Goal: Check status: Check status

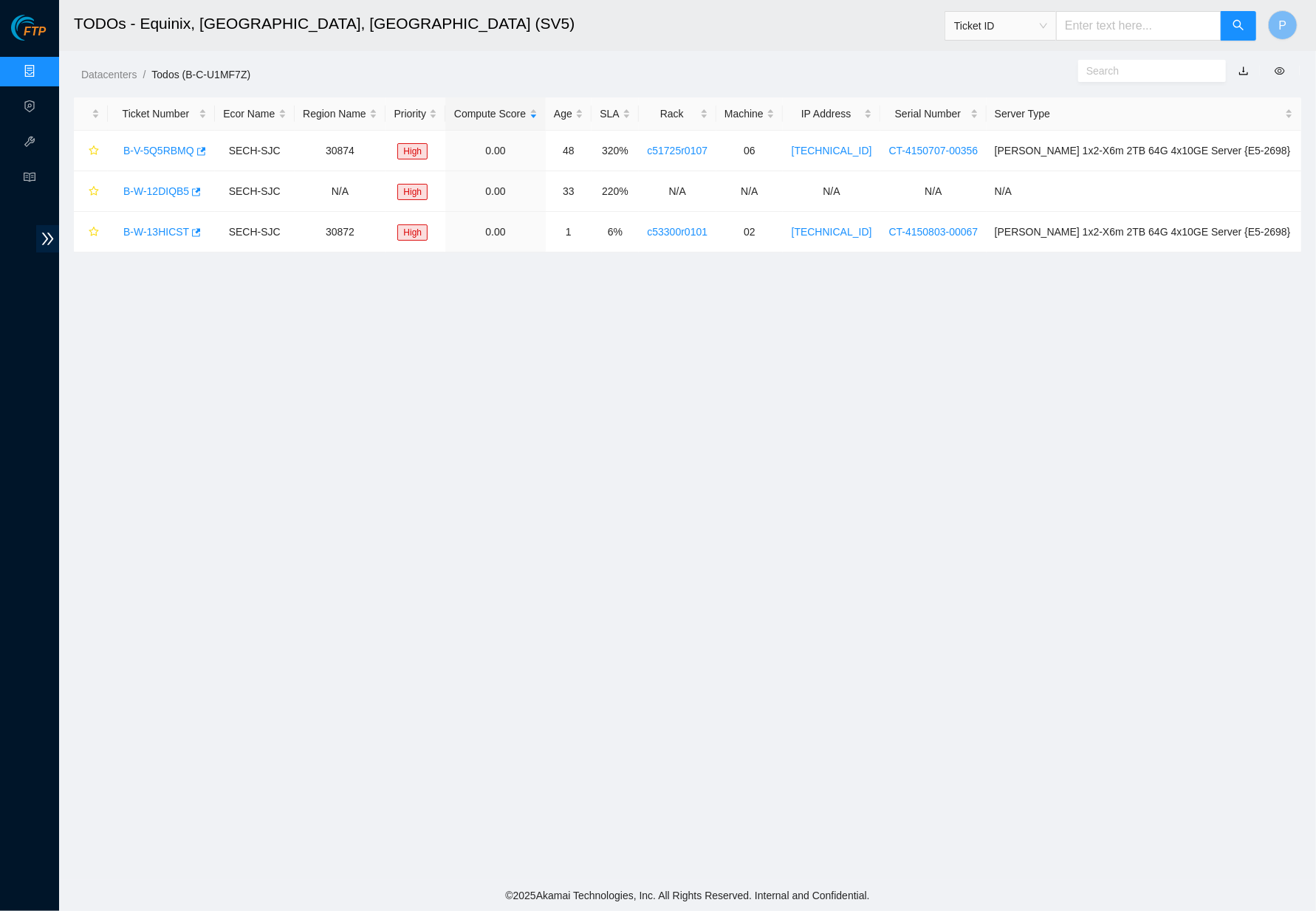
click at [717, 16] on h2 "TODOs - Equinix, [GEOGRAPHIC_DATA], [GEOGRAPHIC_DATA] (SV5)" at bounding box center [524, 23] width 900 height 48
click at [43, 65] on link "Data Centers" at bounding box center [73, 71] width 61 height 12
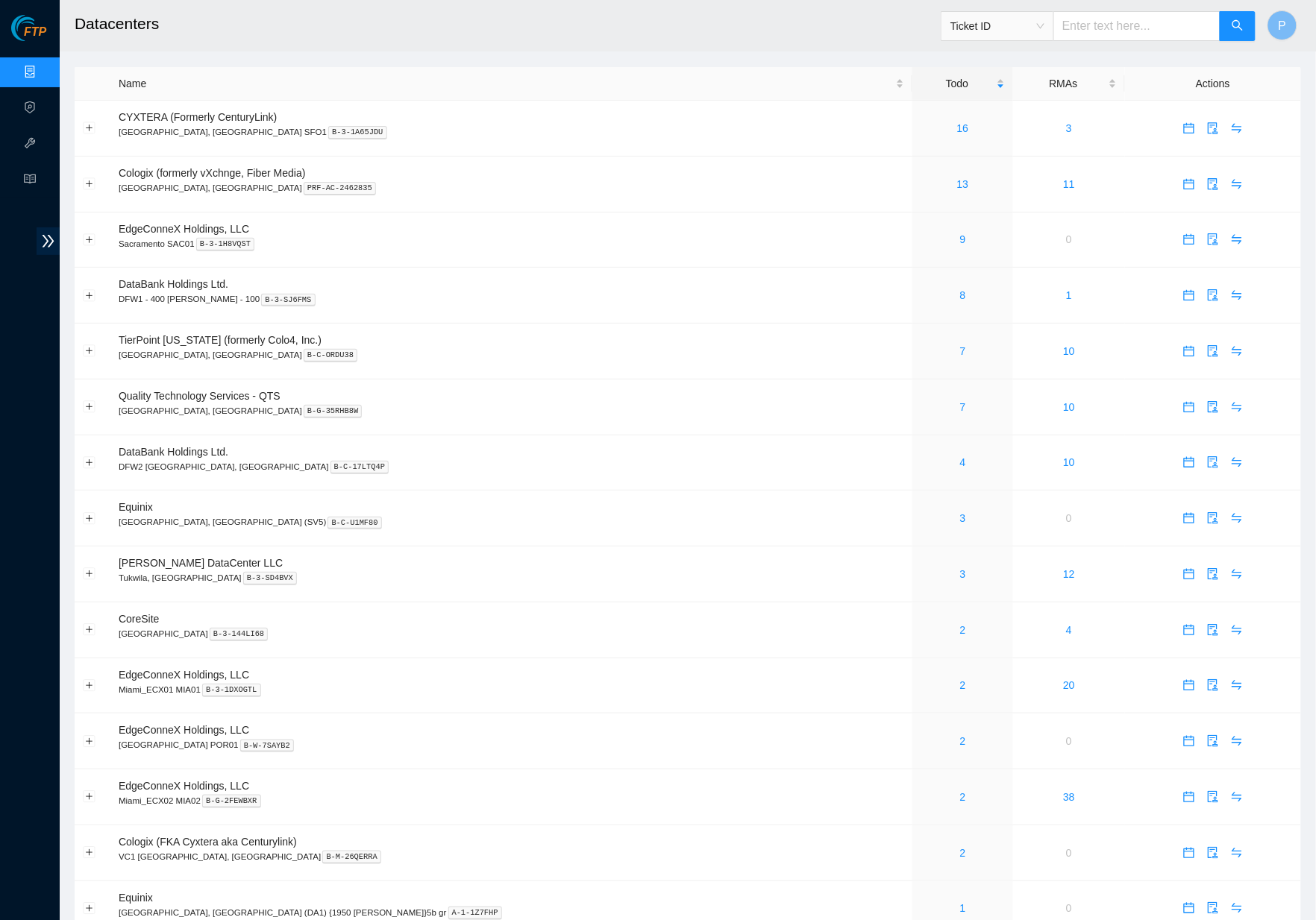
click at [1041, 240] on td "0" at bounding box center [1068, 240] width 111 height 56
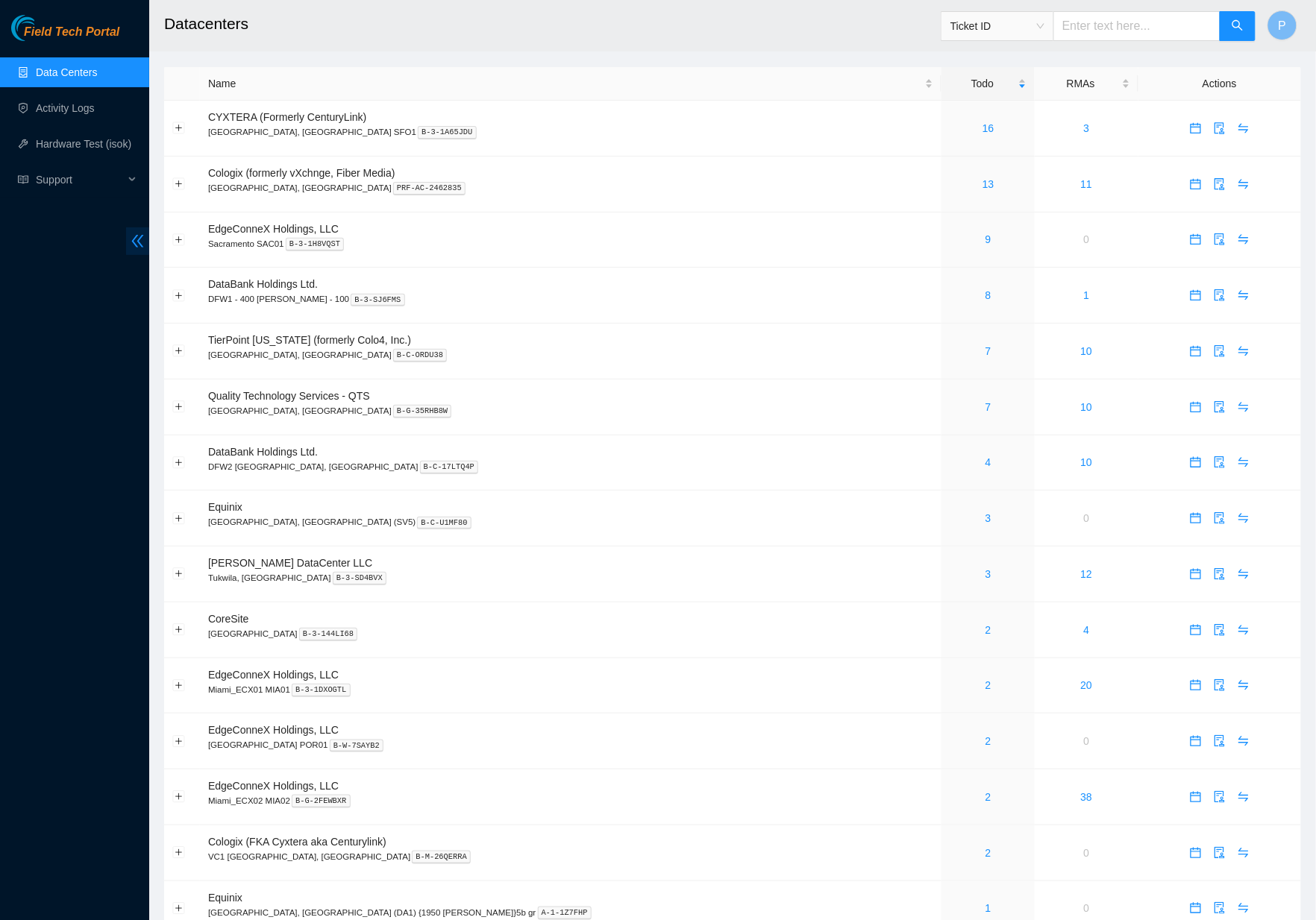
click at [132, 235] on icon "double-left" at bounding box center [137, 241] width 16 height 16
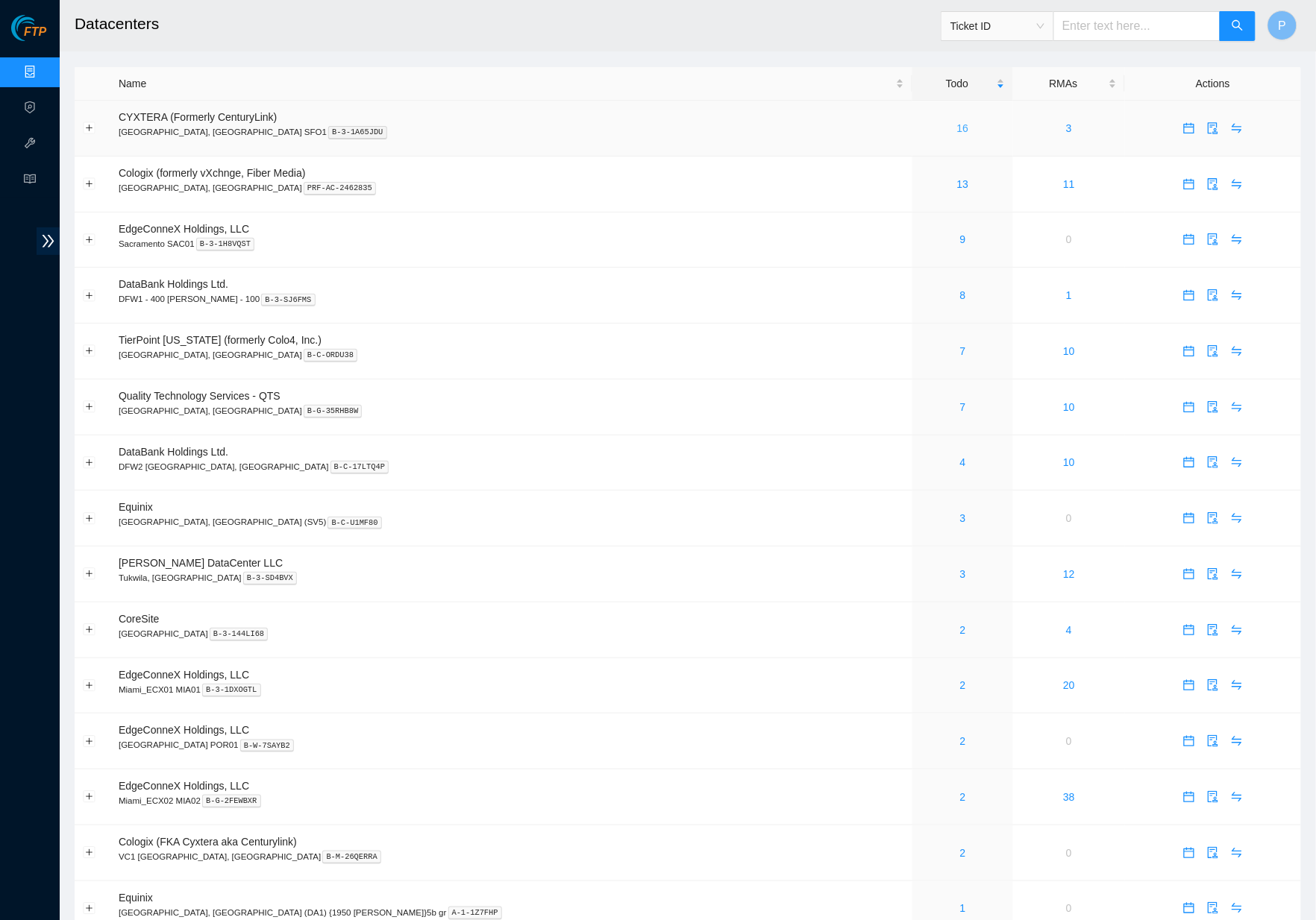
click at [957, 122] on link "16" at bounding box center [963, 128] width 12 height 12
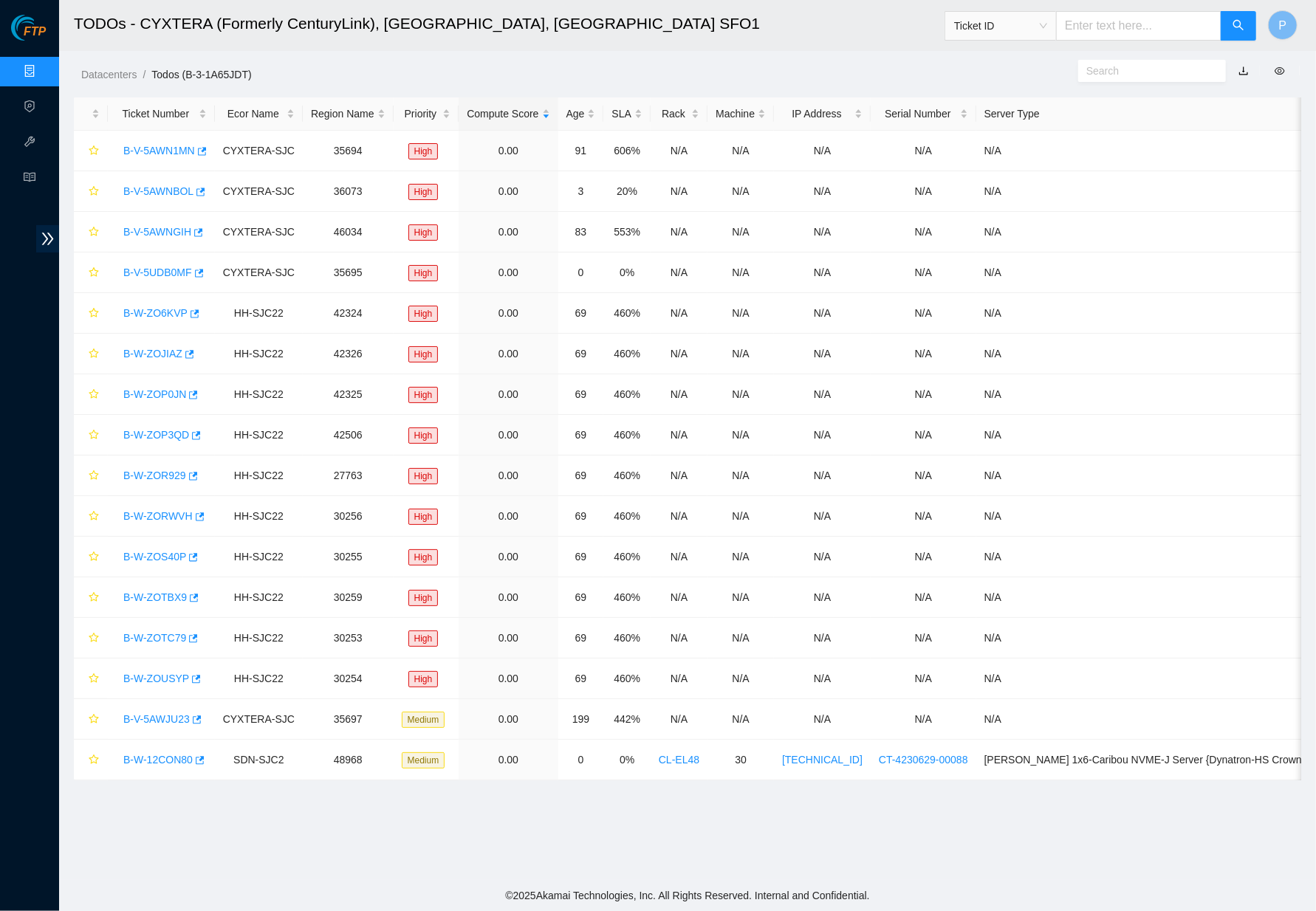
click at [1101, 30] on input "text" at bounding box center [1138, 26] width 166 height 30
paste input "B-V-5AWPWUR"
type input "B-V-5AWPWUR"
click at [1241, 25] on icon "search" at bounding box center [1238, 25] width 12 height 12
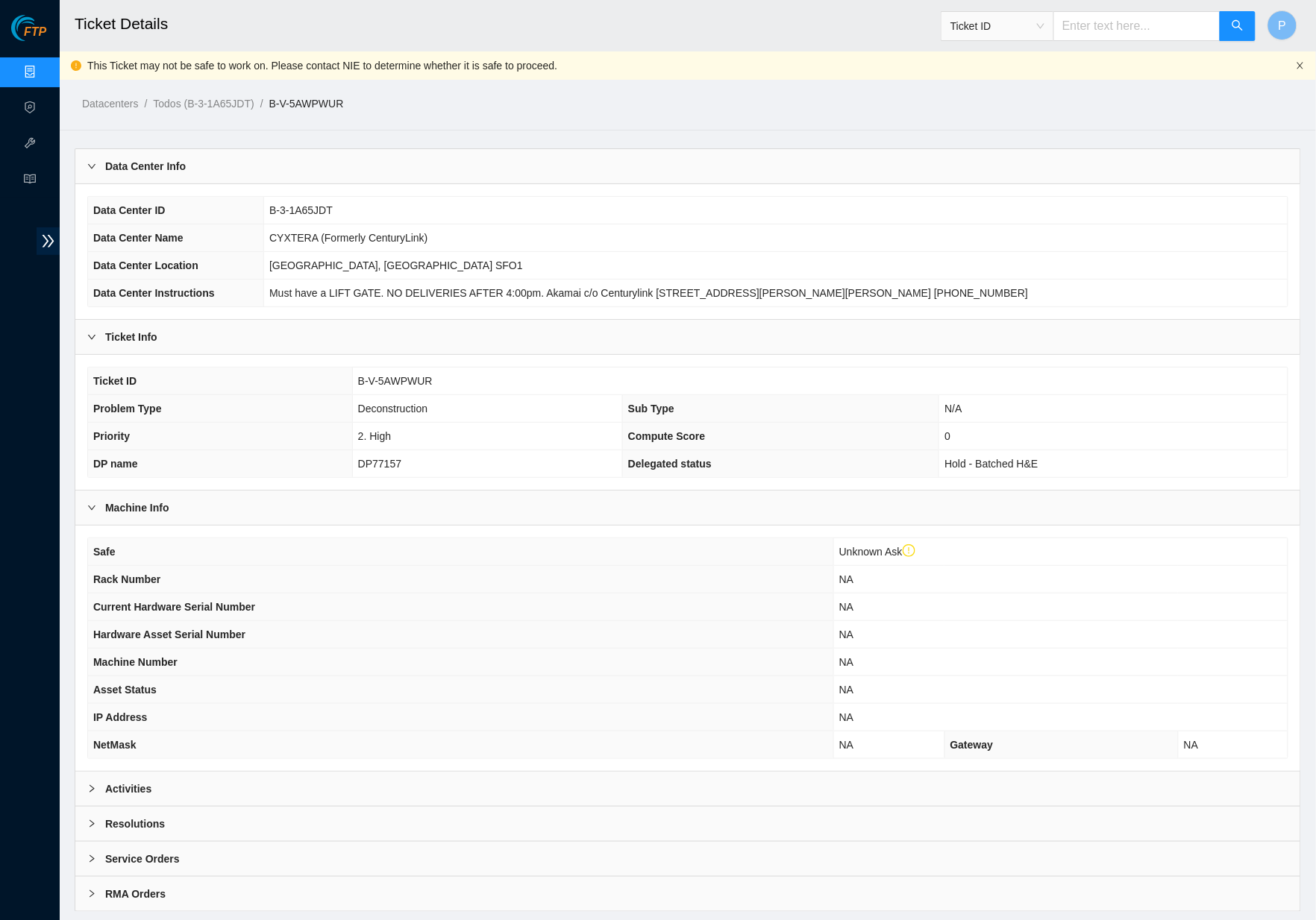
click at [1296, 63] on icon "close" at bounding box center [1299, 65] width 9 height 9
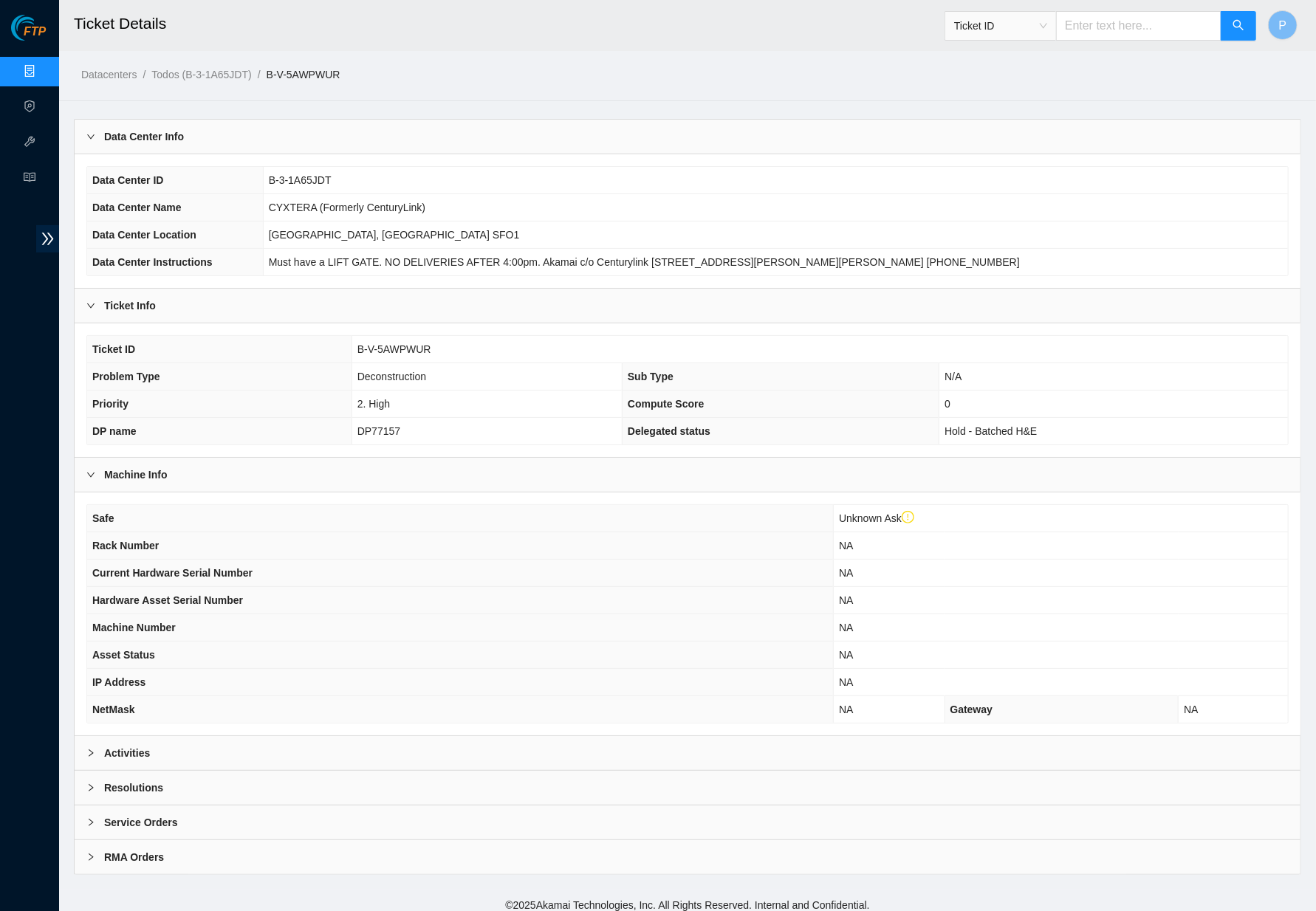
click at [656, 745] on div "Activities" at bounding box center [687, 753] width 1226 height 34
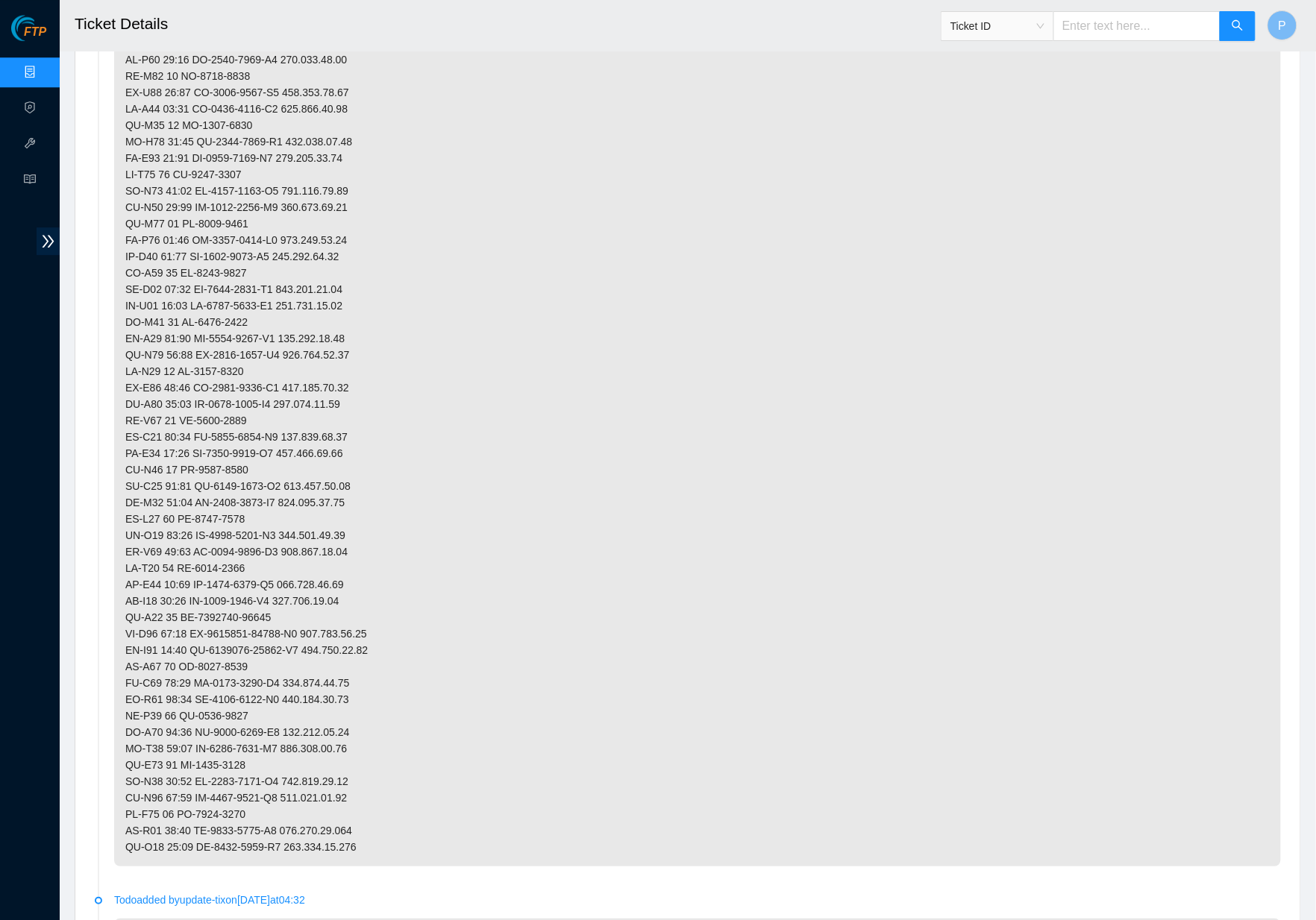
scroll to position [1492, 0]
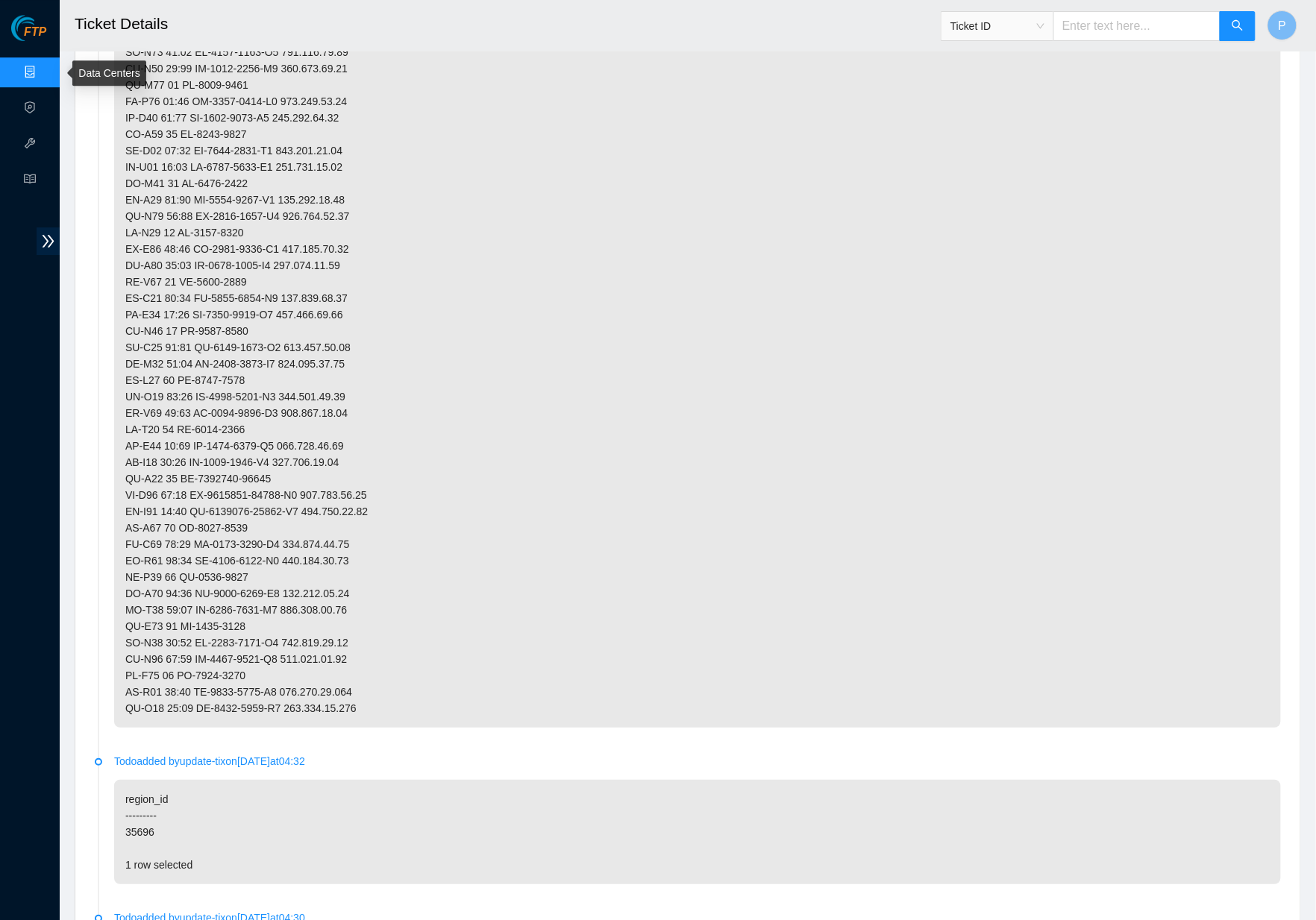
click at [43, 73] on link "Data Centers" at bounding box center [74, 72] width 61 height 12
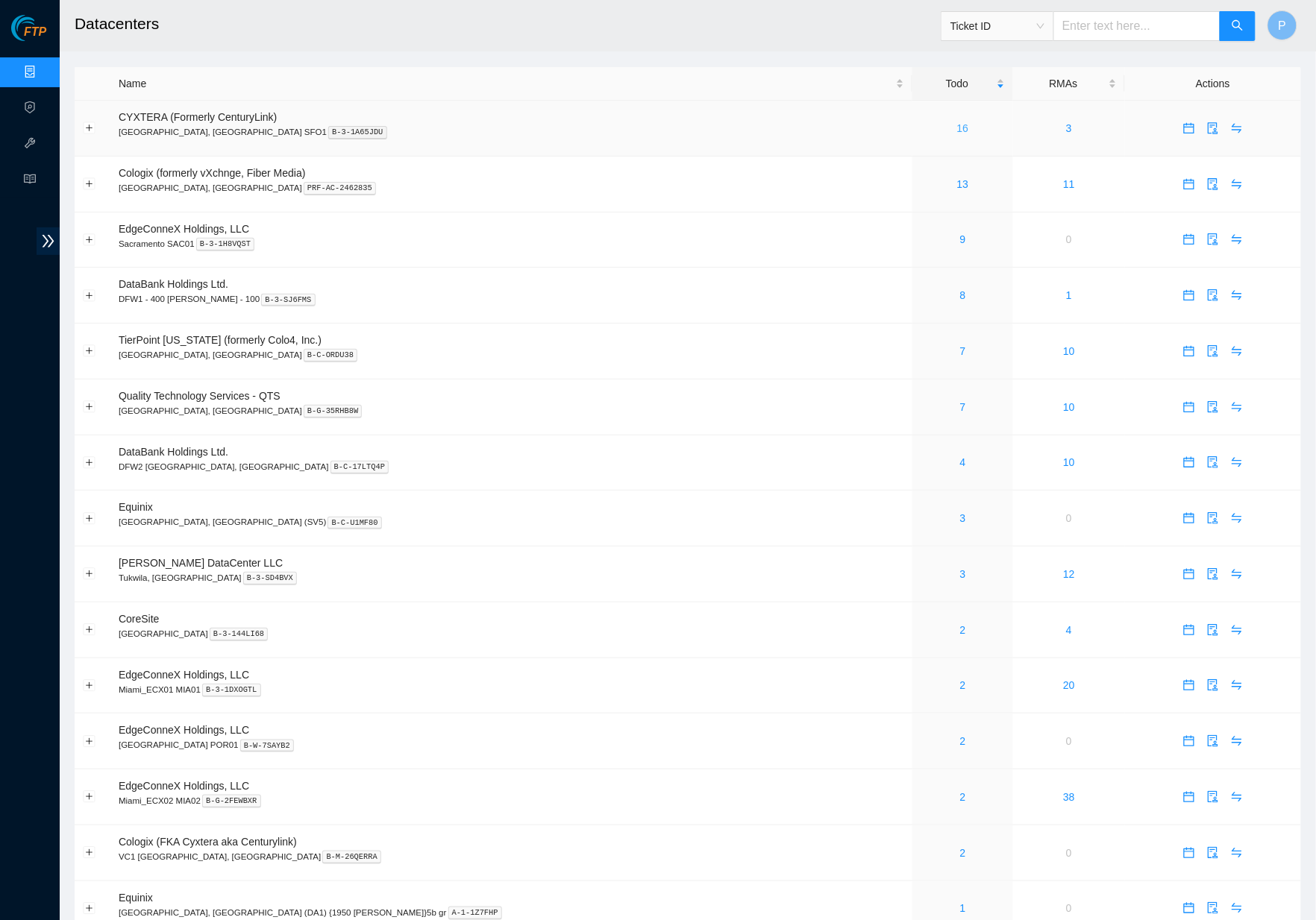
click at [957, 122] on link "16" at bounding box center [963, 128] width 12 height 12
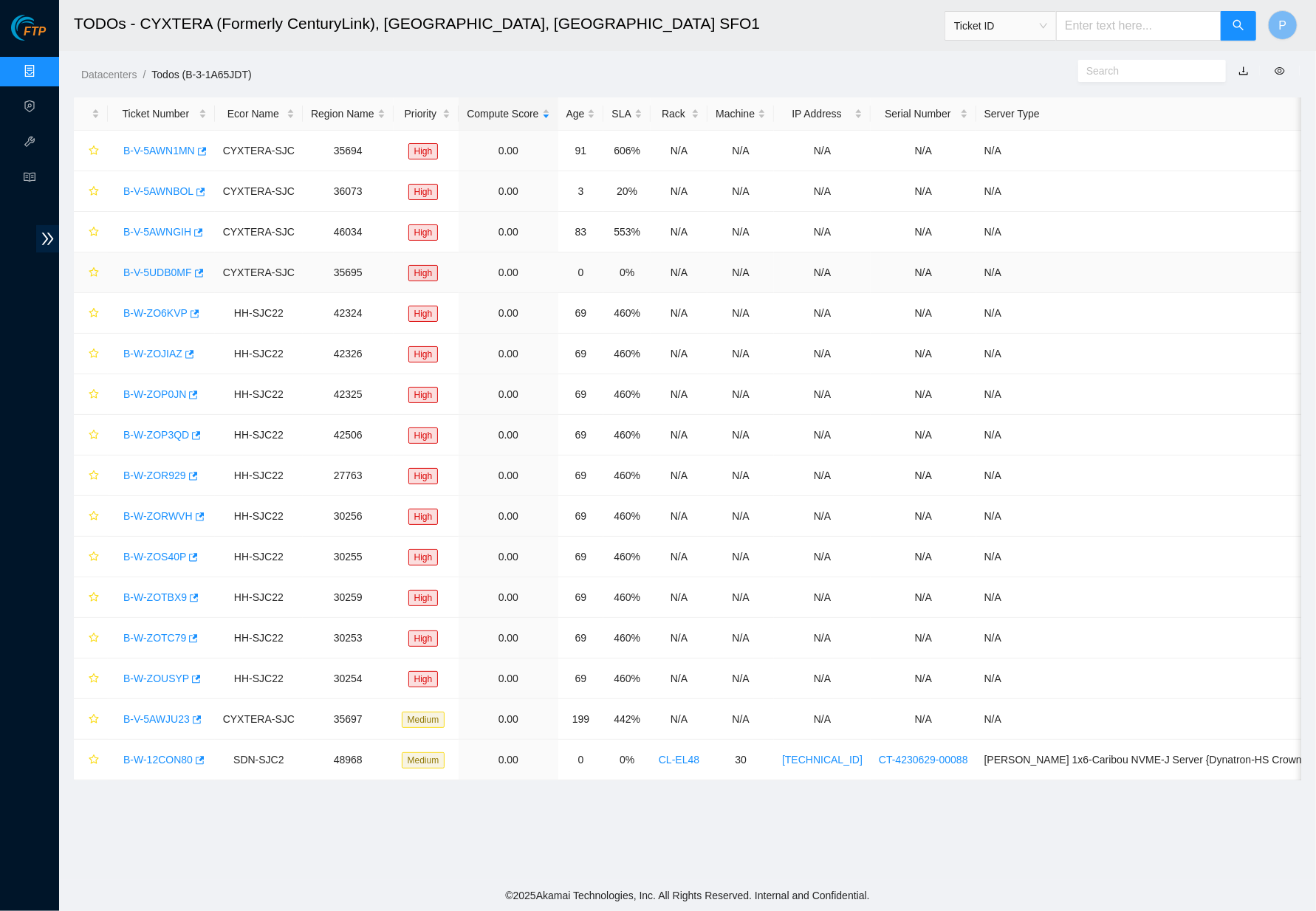
click at [163, 271] on link "B-V-5UDB0MF" at bounding box center [157, 272] width 68 height 12
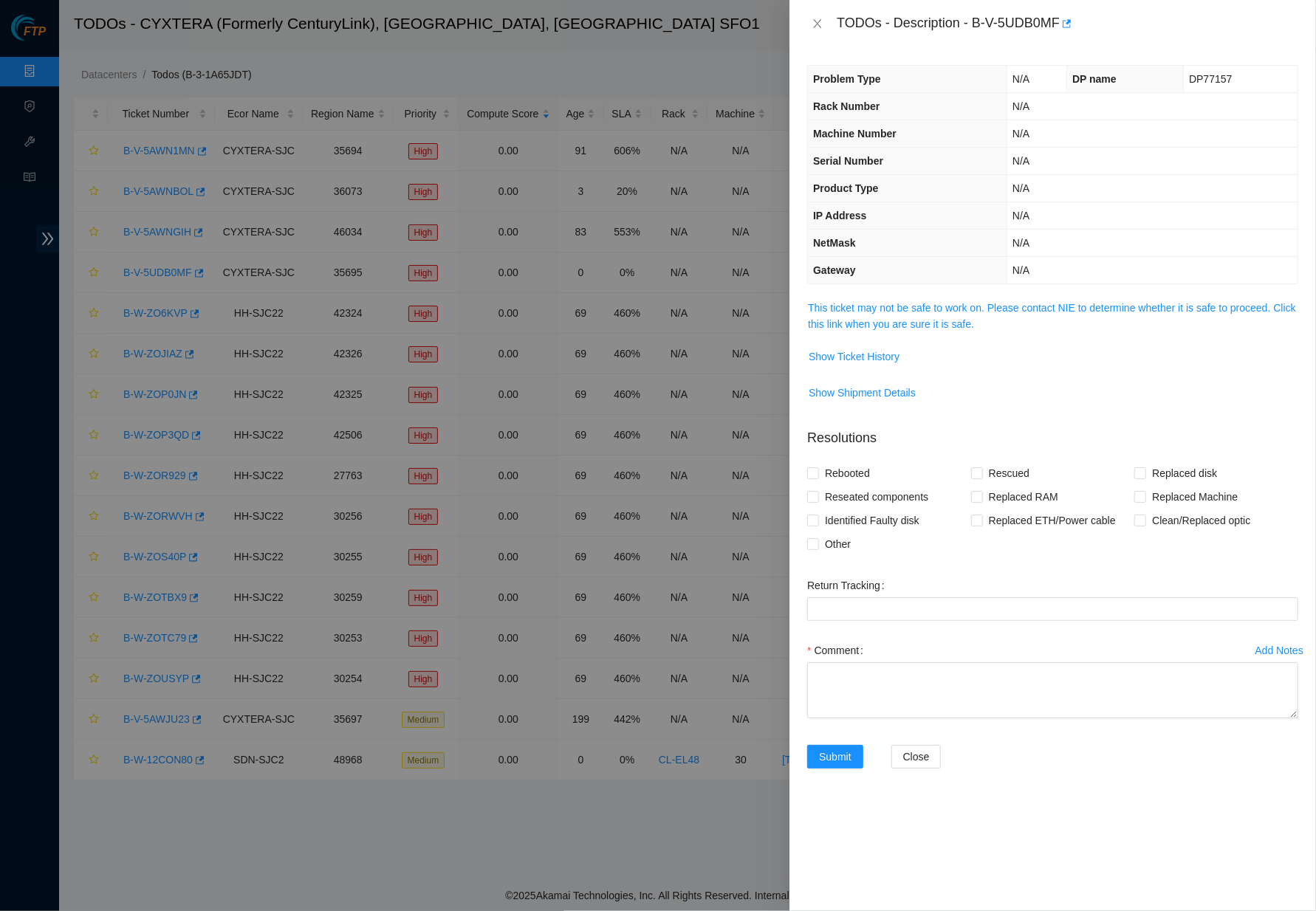
click at [993, 300] on span "This ticket may not be safe to work on. Please contact NIE to determine whether…" at bounding box center [1052, 316] width 489 height 33
click at [992, 302] on link "This ticket may not be safe to work on. Please contact NIE to determine whether…" at bounding box center [1052, 316] width 488 height 28
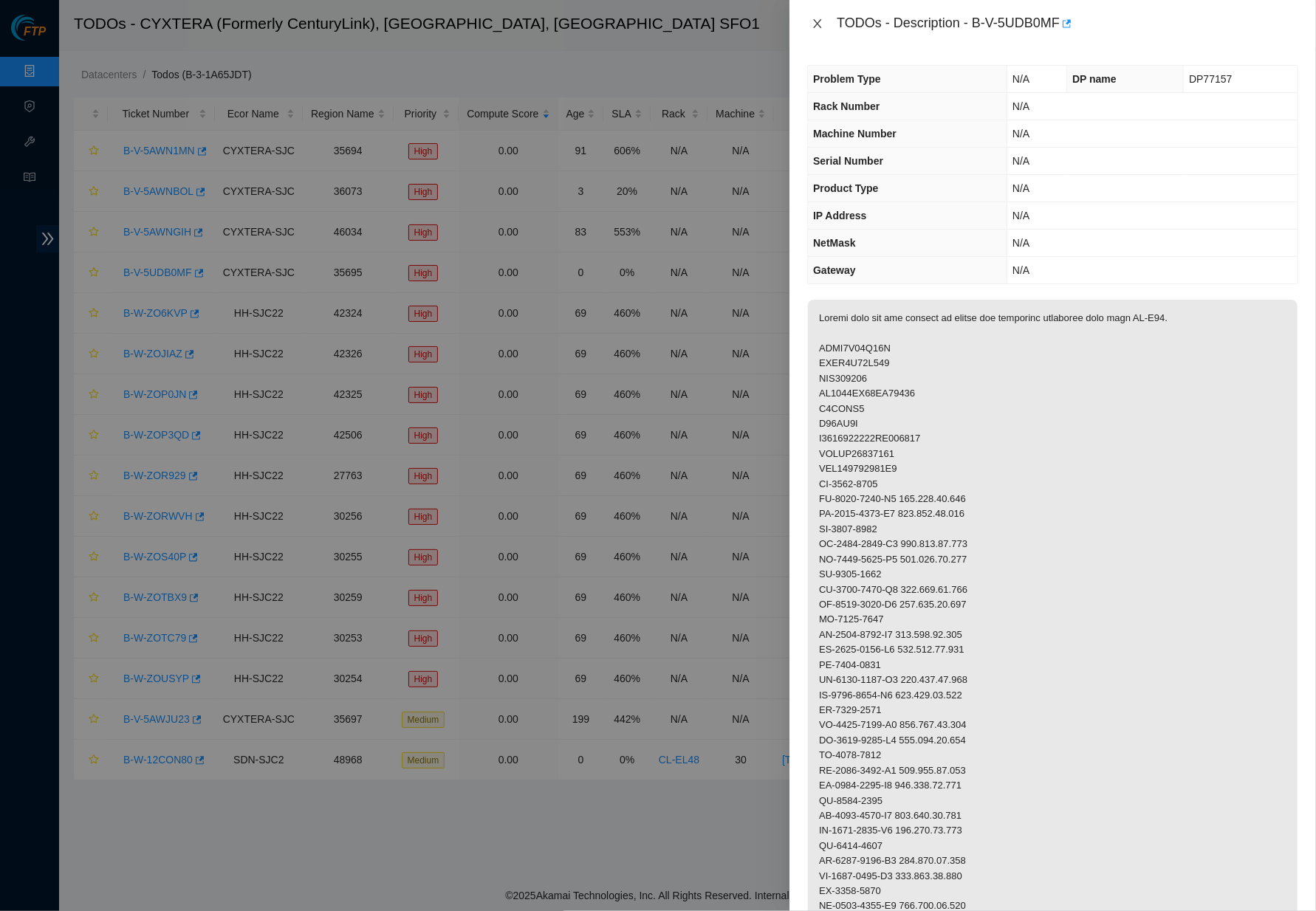
click at [809, 25] on button "Close" at bounding box center [817, 23] width 21 height 14
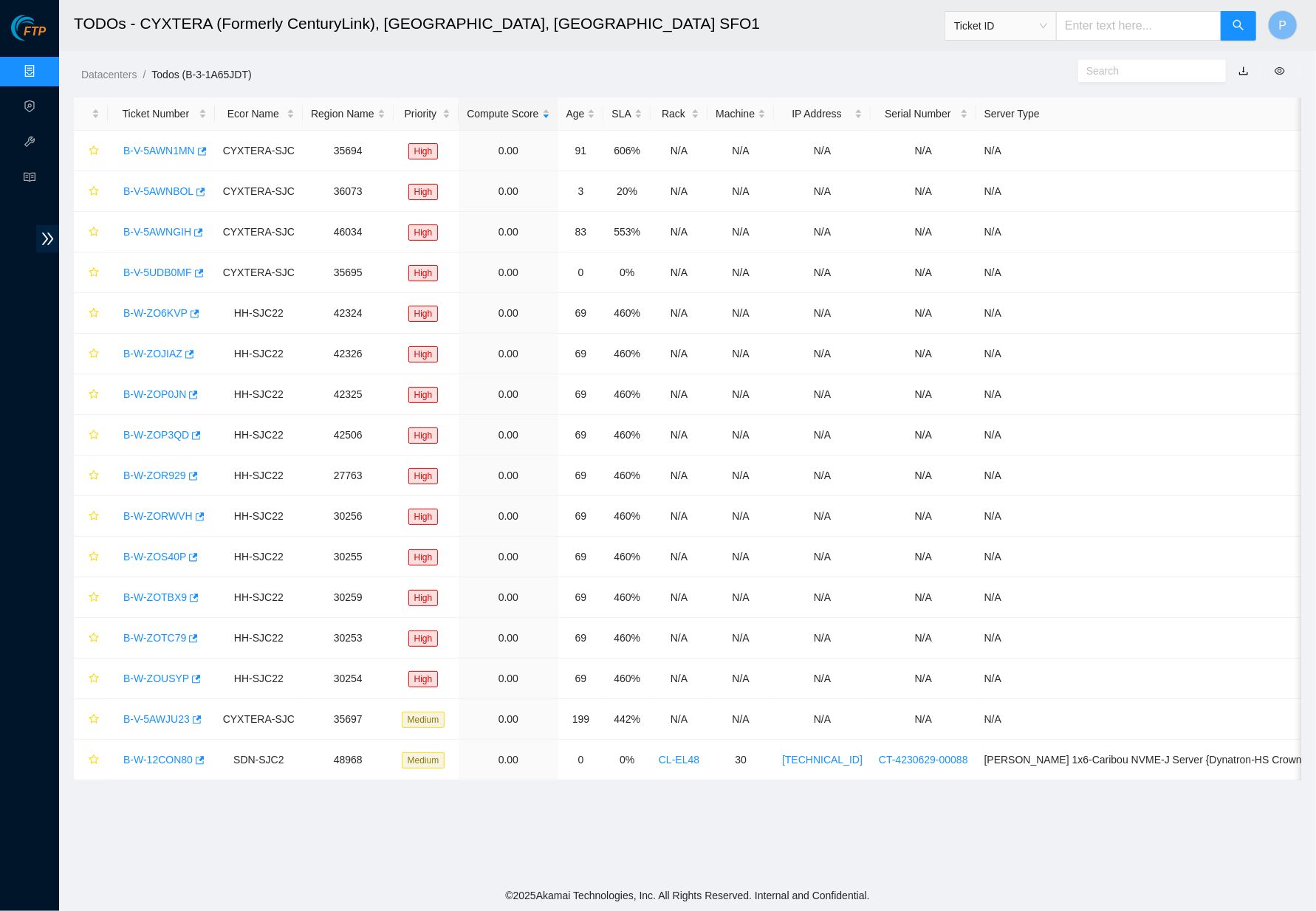
click at [43, 65] on link "Data Centers" at bounding box center [73, 71] width 61 height 12
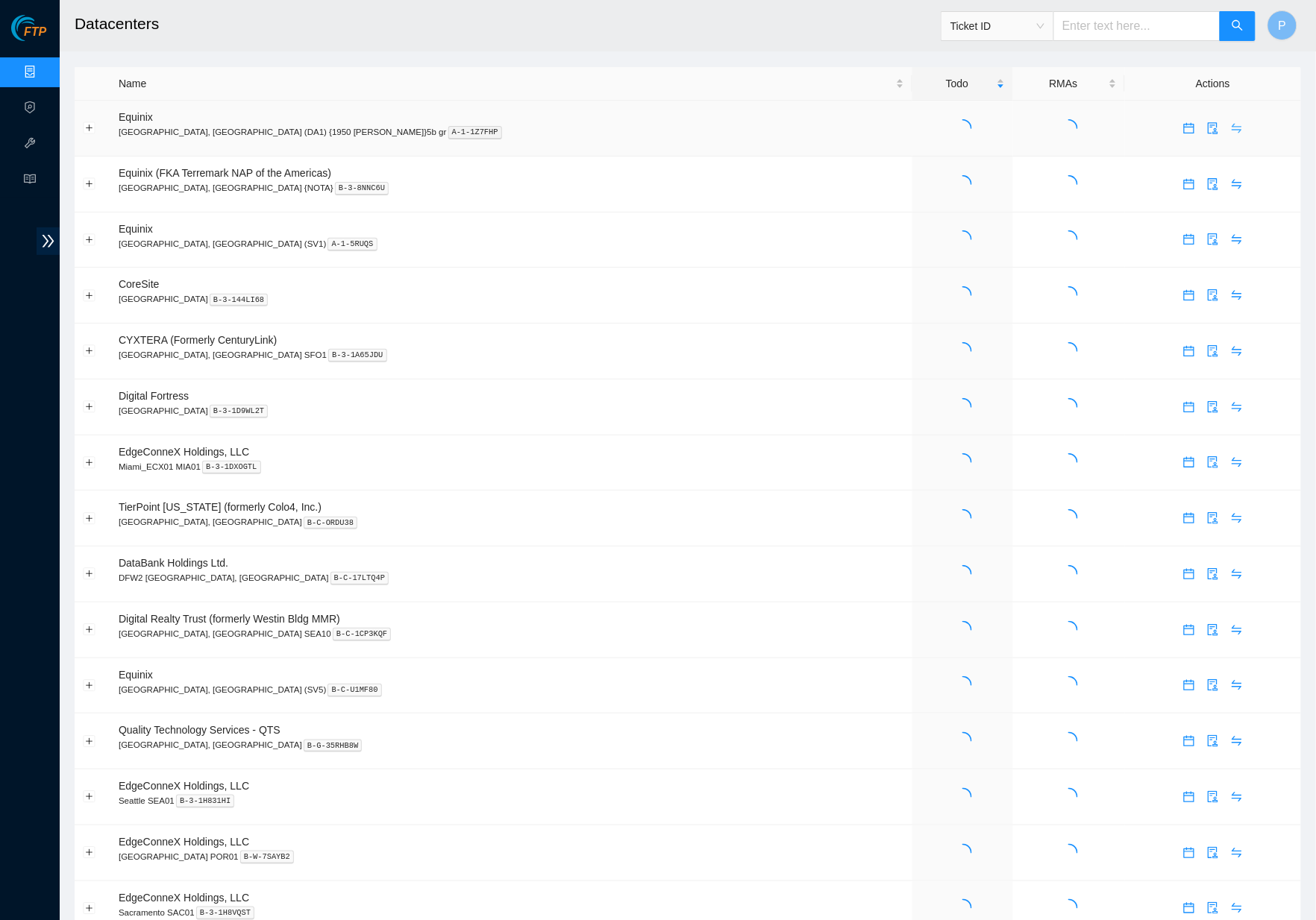
click at [1231, 129] on icon "swap" at bounding box center [1237, 128] width 12 height 12
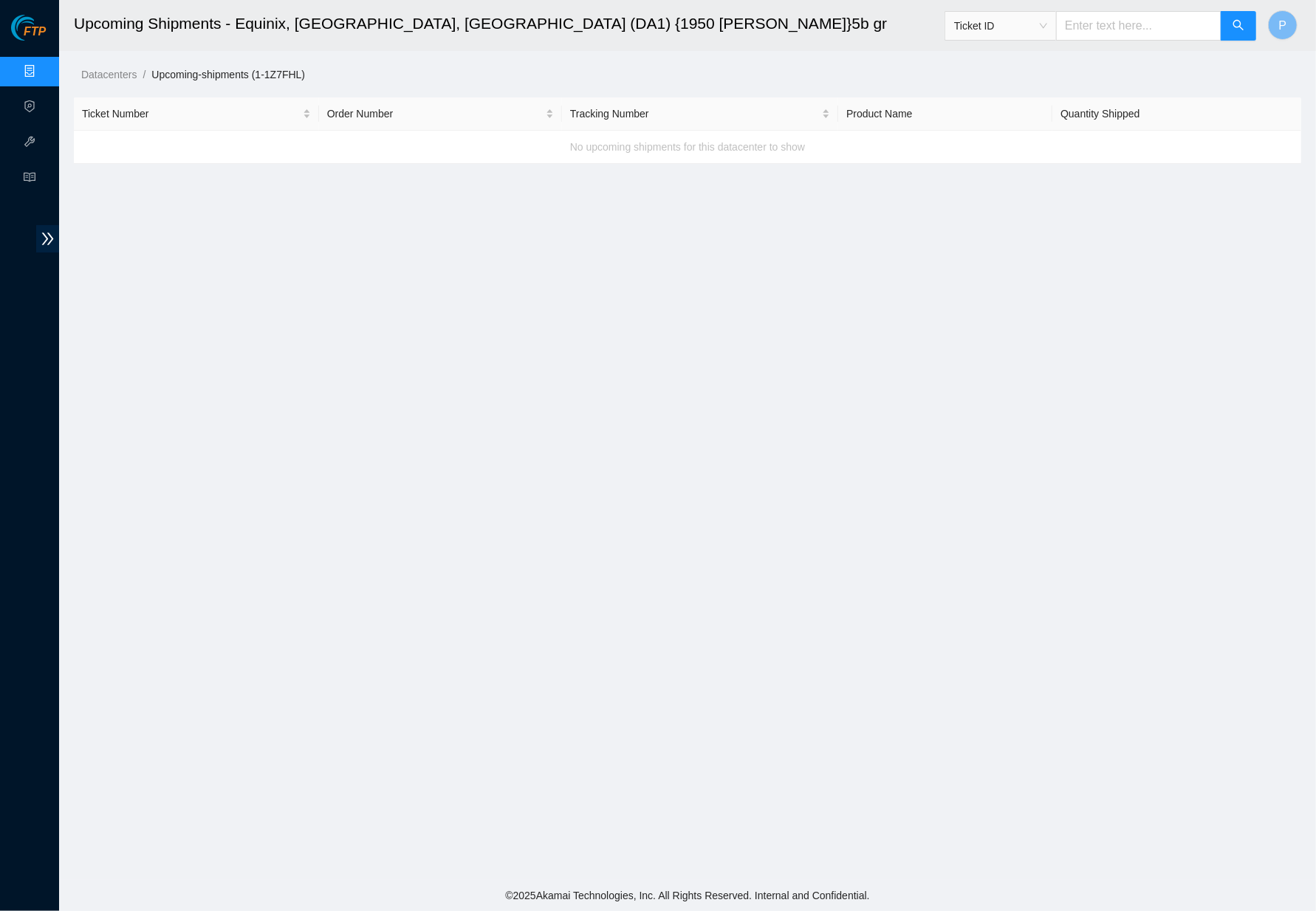
click at [43, 65] on link "Data Centers" at bounding box center [73, 71] width 61 height 12
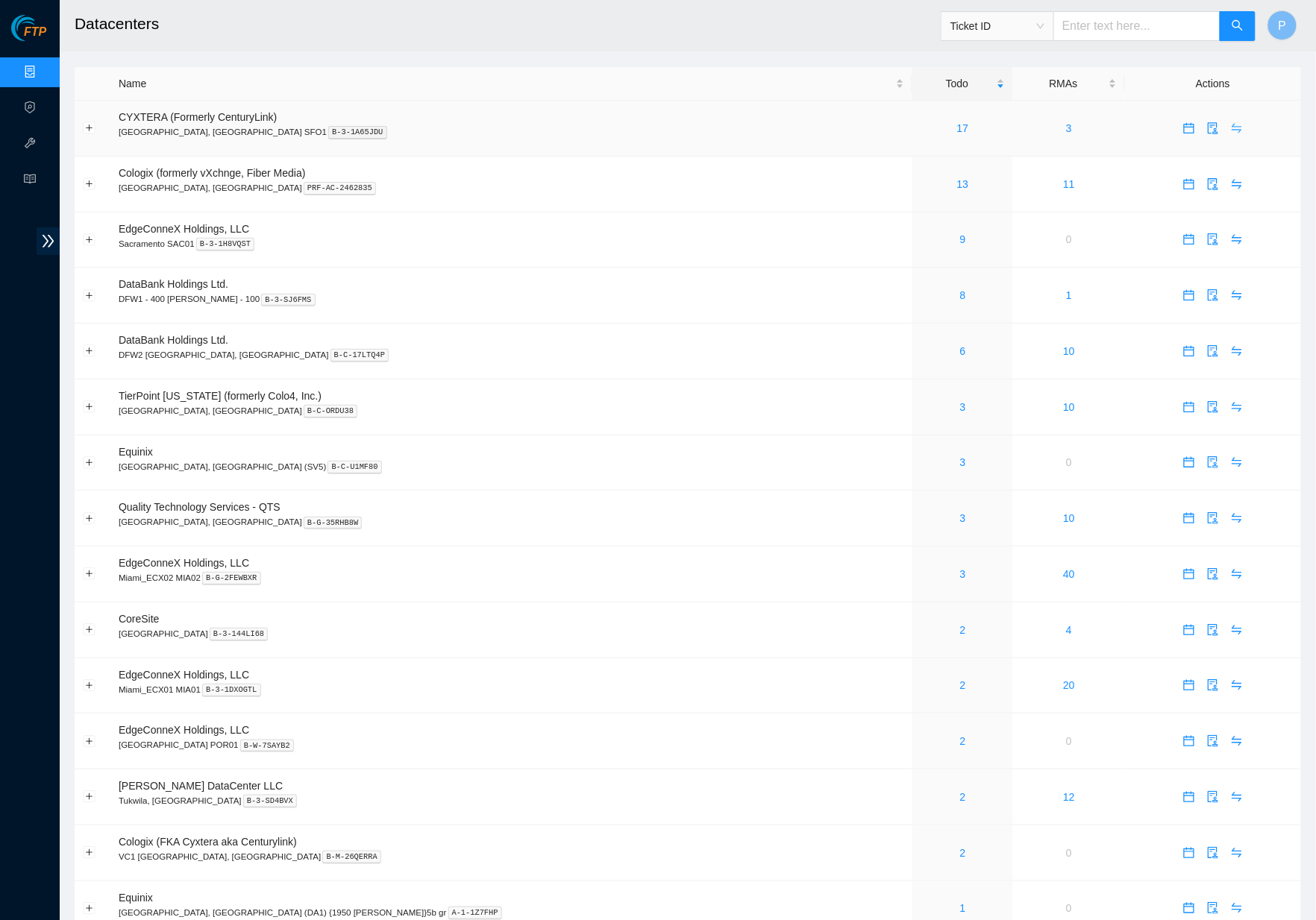
click at [1216, 123] on body "FTP Data Centers Activity Logs Hardware Test (isok) Support Datacenters Ticket …" at bounding box center [658, 460] width 1316 height 920
click at [1231, 126] on icon "swap" at bounding box center [1237, 128] width 12 height 12
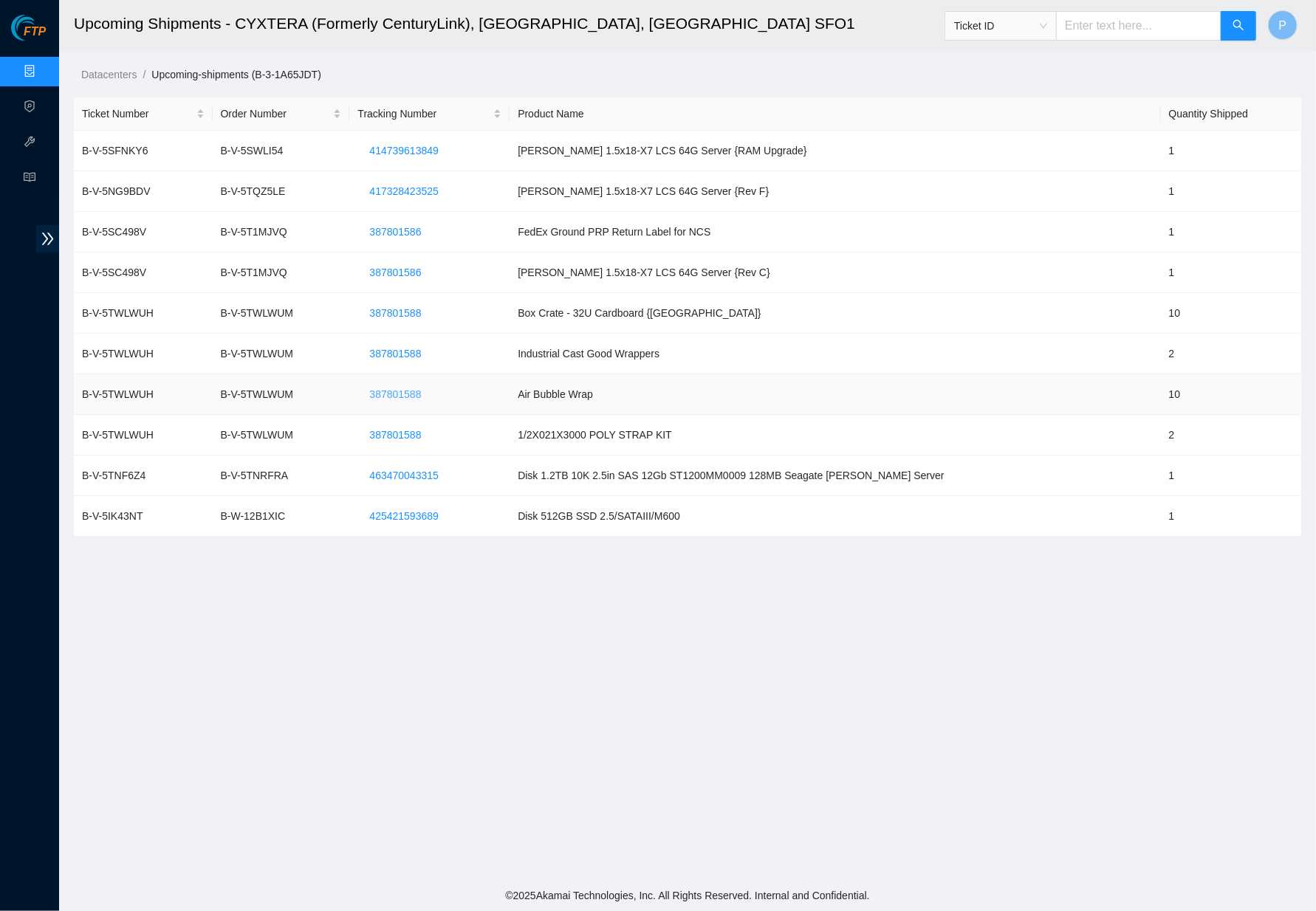
click at [412, 386] on span "387801588" at bounding box center [395, 394] width 51 height 16
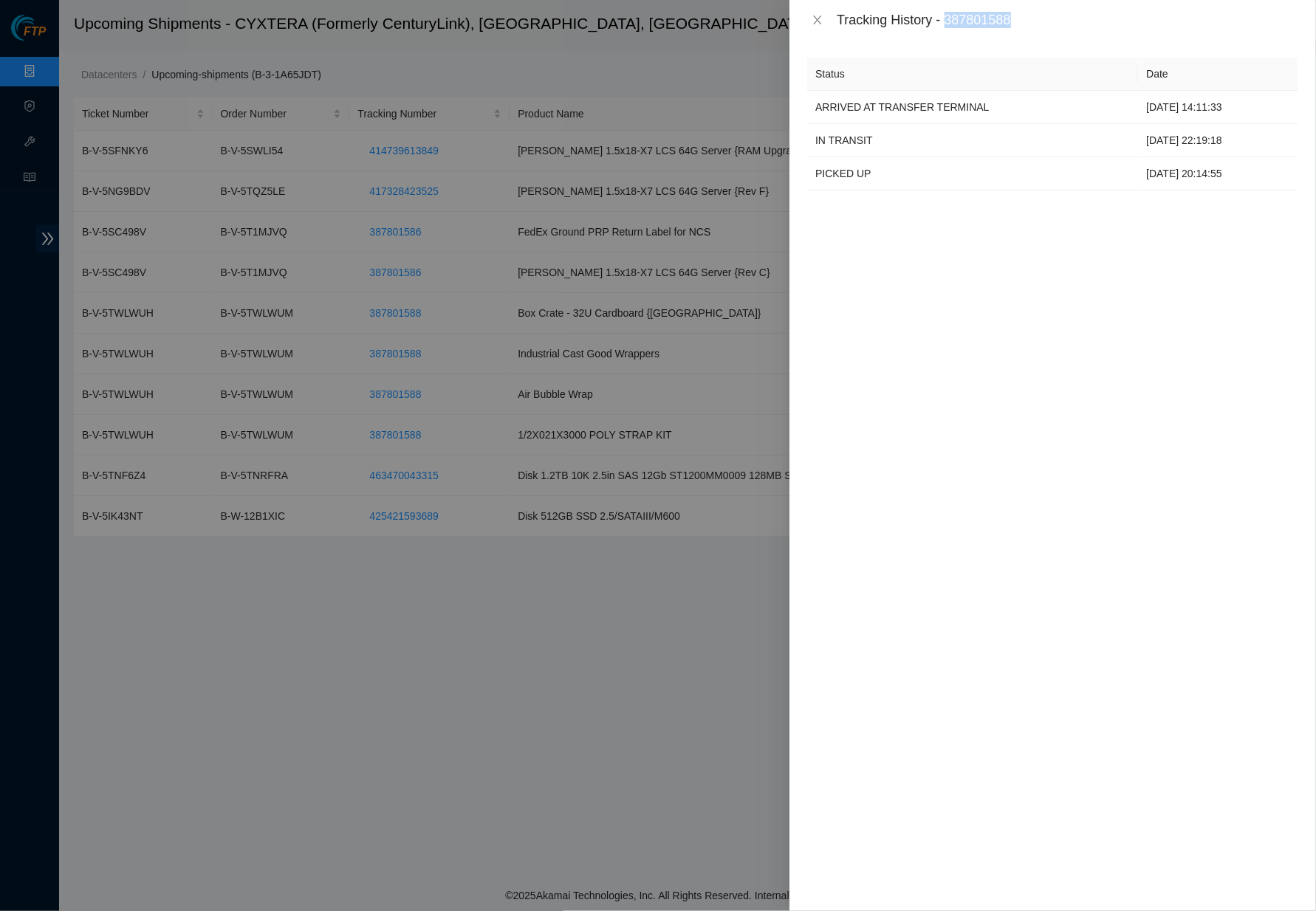
drag, startPoint x: 953, startPoint y: 16, endPoint x: 1028, endPoint y: 16, distance: 75.0
click at [1028, 16] on div "Tracking History - 387801588" at bounding box center [1067, 20] width 461 height 16
copy div "387801588"
click at [983, 265] on div "Status Date ARRIVED AT TRANSFER TERMINAL [DATE] 14:11:33 IN TRANSIT [DATE] 22:1…" at bounding box center [1052, 476] width 527 height 872
drag, startPoint x: 1036, startPoint y: 14, endPoint x: 952, endPoint y: 14, distance: 84.0
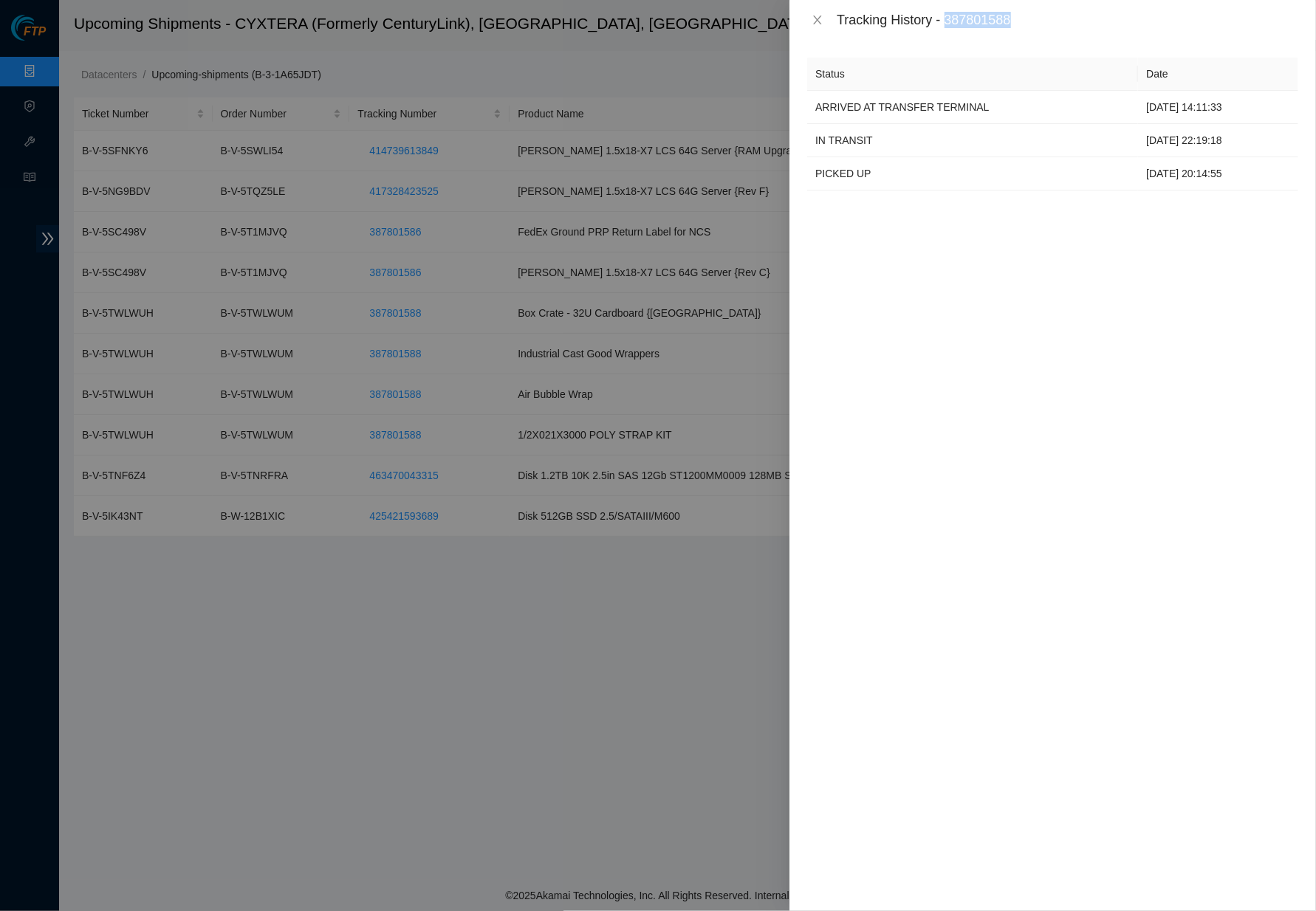
click at [952, 14] on div "Tracking History - 387801588" at bounding box center [1067, 20] width 461 height 16
copy div "387801588"
click at [823, 22] on icon "close" at bounding box center [817, 20] width 12 height 12
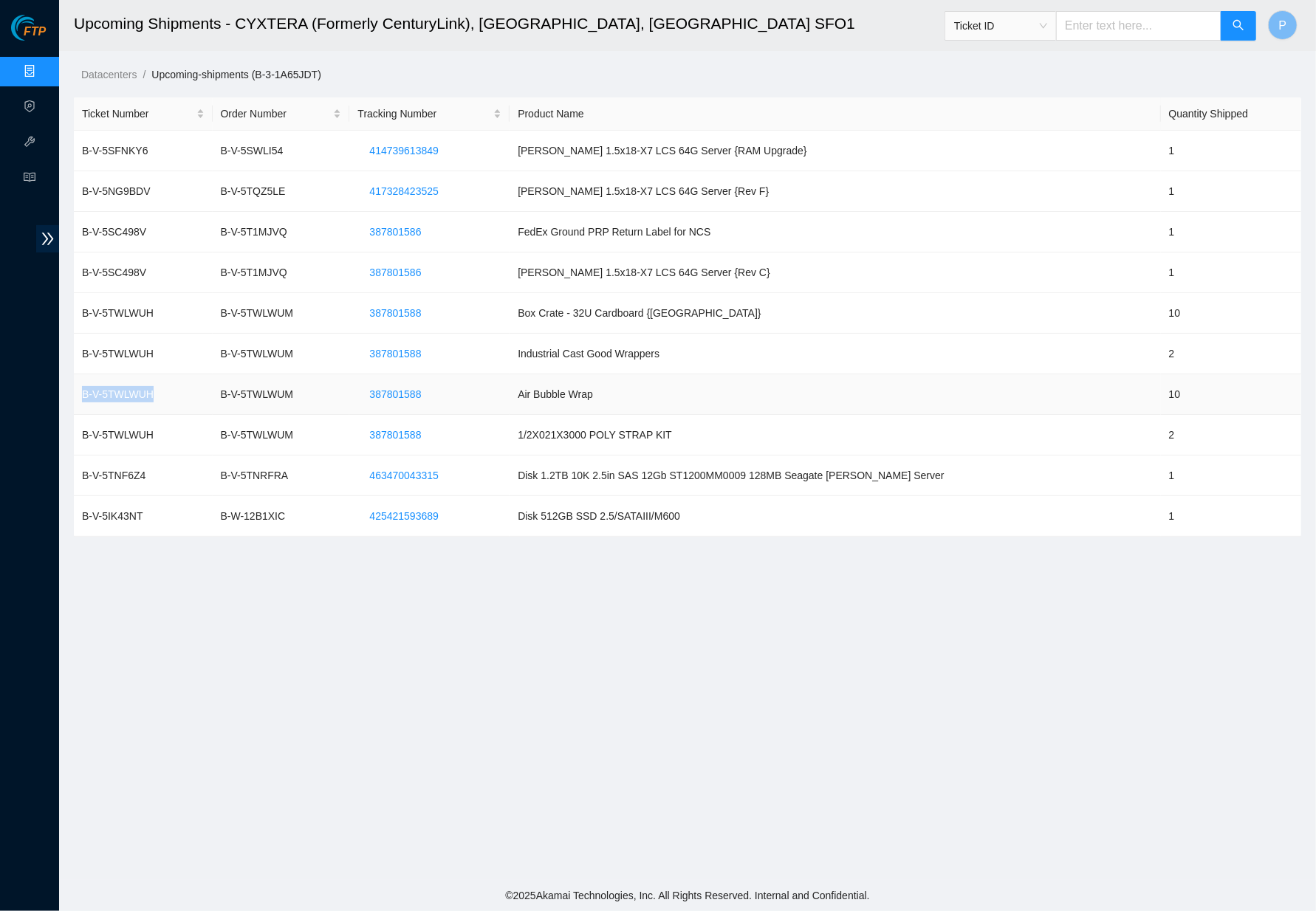
drag, startPoint x: 169, startPoint y: 395, endPoint x: 77, endPoint y: 395, distance: 92.0
click at [77, 395] on td "B-V-5TWLWUH" at bounding box center [143, 394] width 138 height 40
drag, startPoint x: 318, startPoint y: 390, endPoint x: 229, endPoint y: 391, distance: 89.0
click at [229, 391] on td "B-V-5TWLWUM" at bounding box center [281, 394] width 137 height 40
copy td "B-V-5TWLWUM"
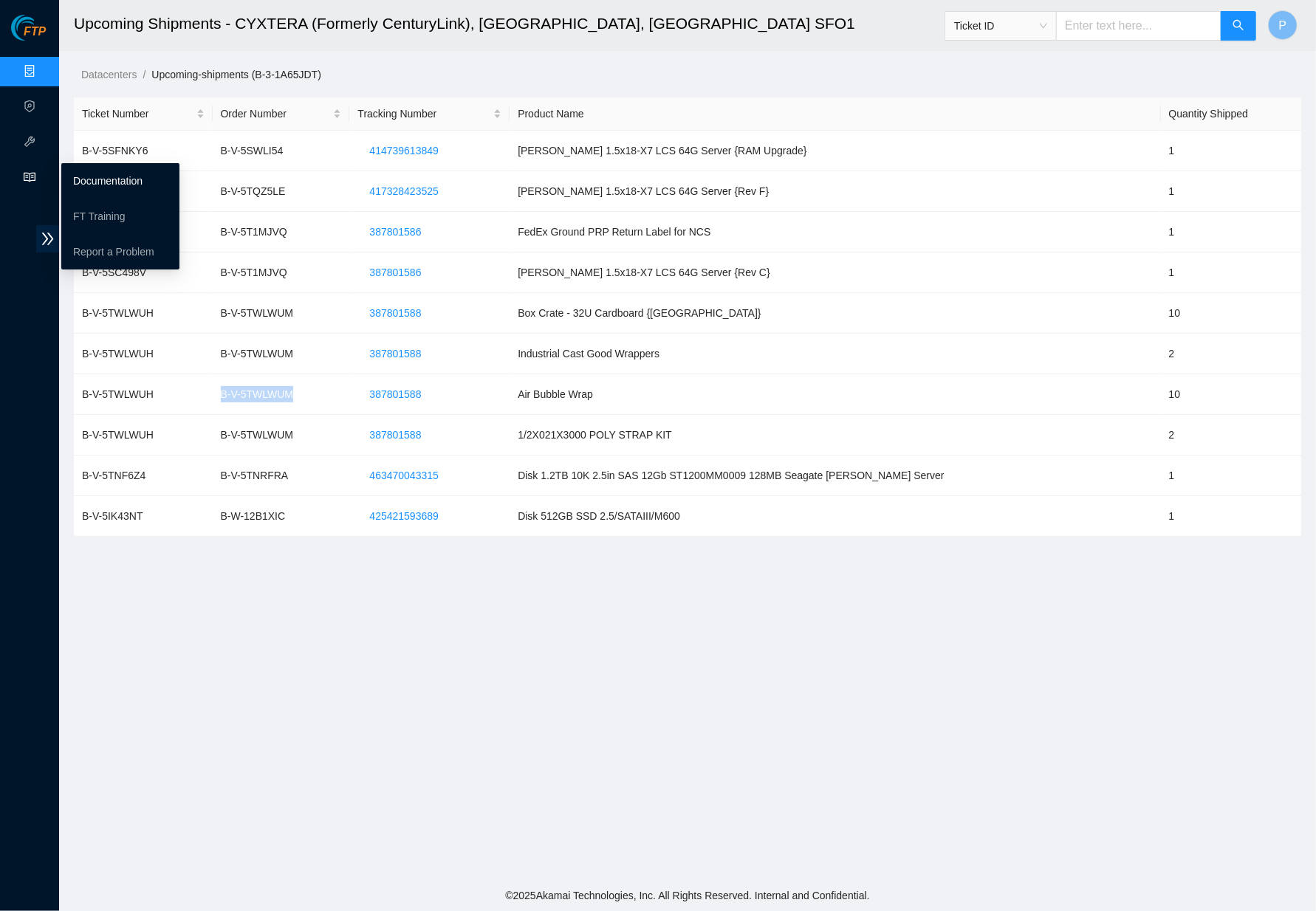
click at [80, 175] on link "Documentation" at bounding box center [108, 181] width 69 height 12
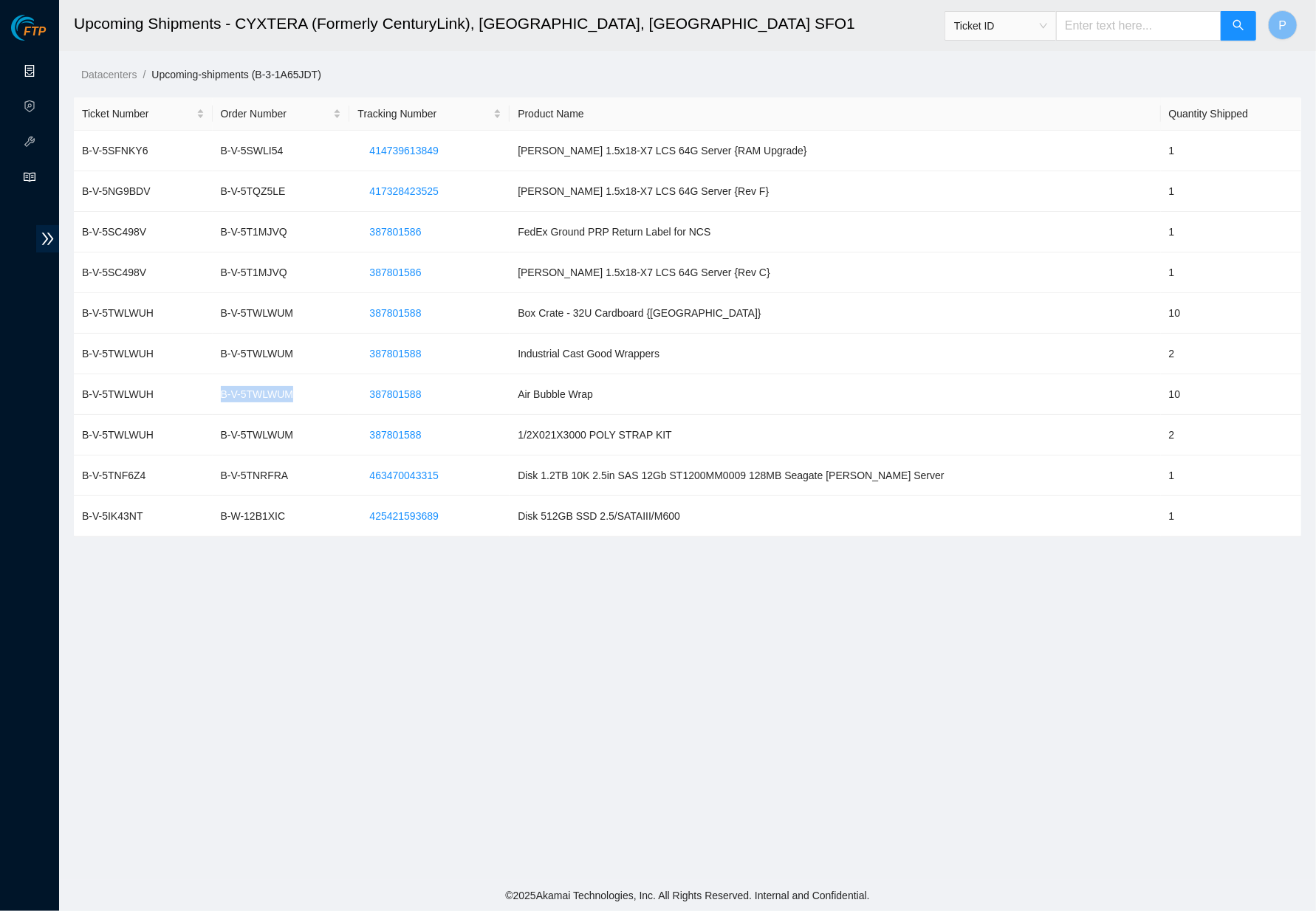
click at [43, 65] on link "Data Centers" at bounding box center [73, 71] width 61 height 12
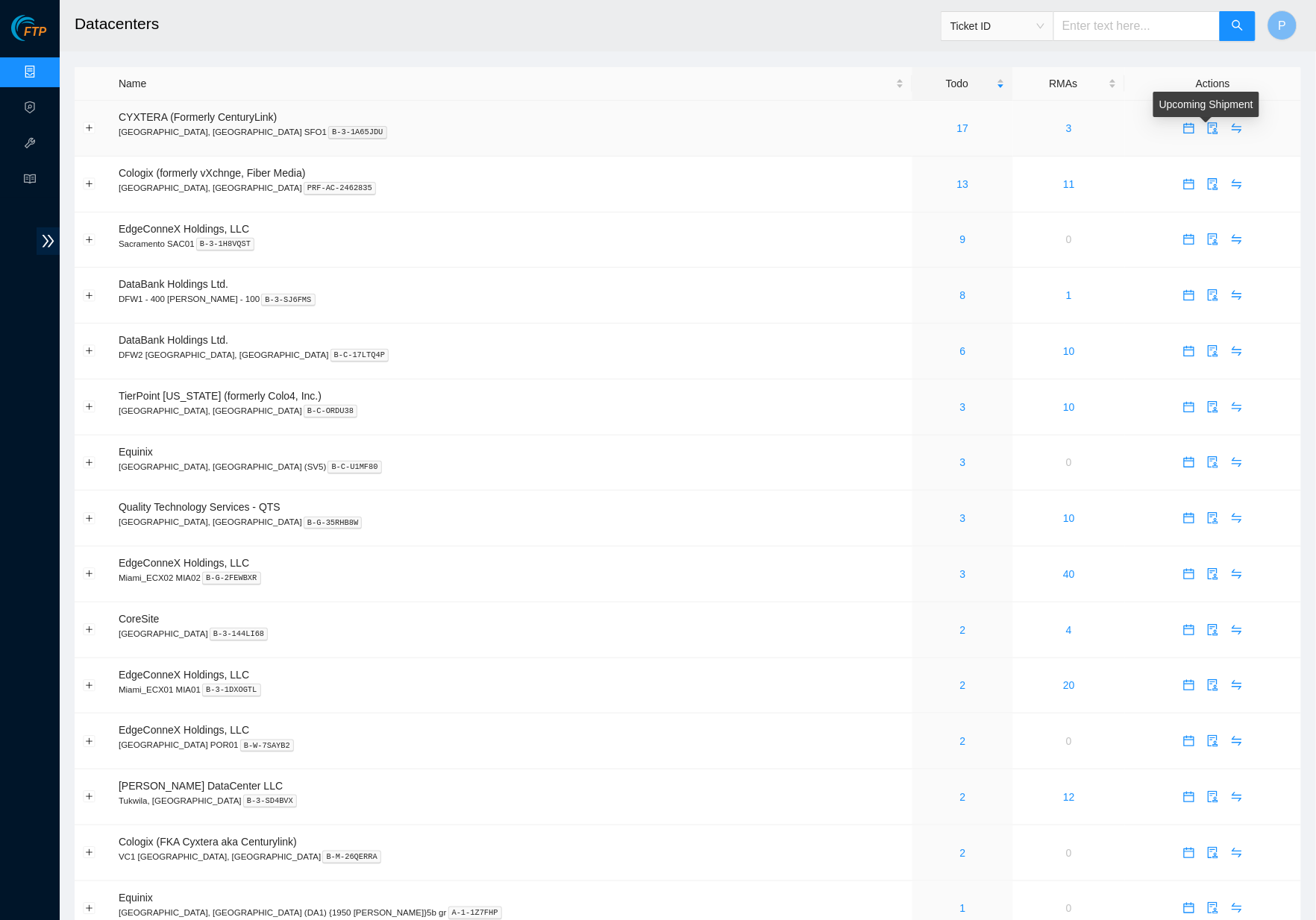
click at [1212, 122] on body "FTP Data Centers Activity Logs Hardware Test (isok) Support Datacenters Ticket …" at bounding box center [658, 460] width 1316 height 920
click at [1231, 123] on icon "swap" at bounding box center [1237, 128] width 12 height 12
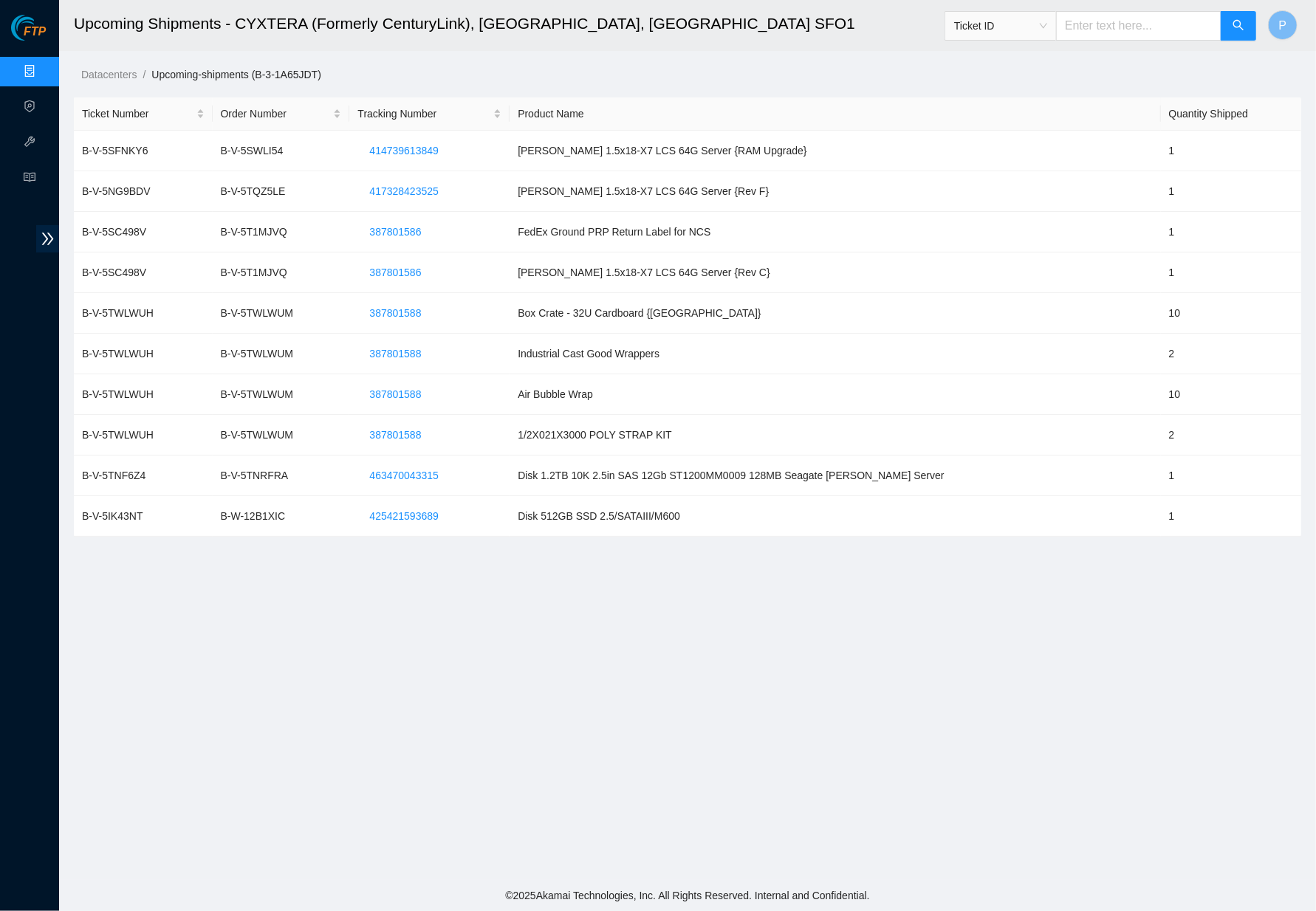
click at [43, 71] on link "Data Centers" at bounding box center [73, 71] width 61 height 12
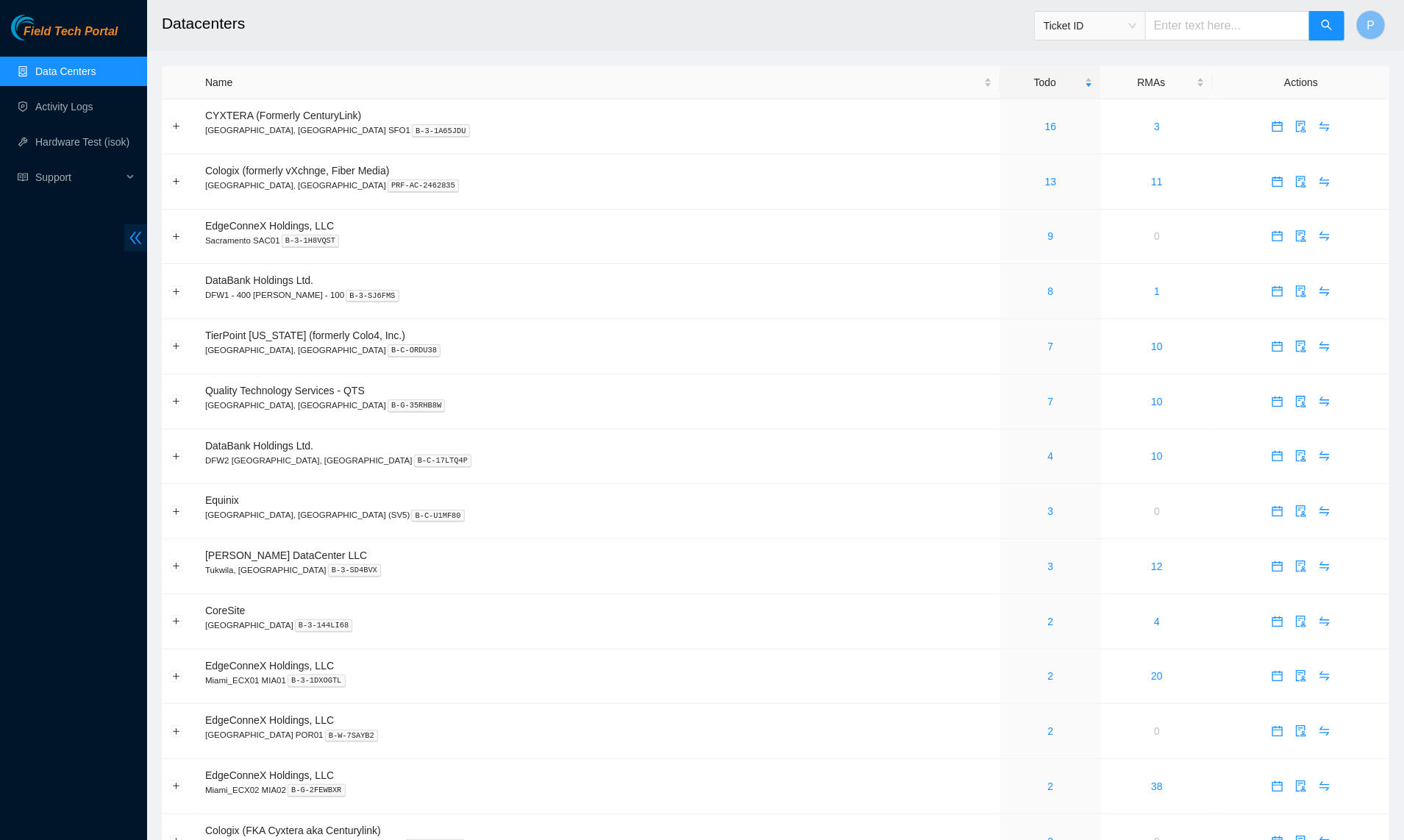
click at [141, 232] on icon "double-left" at bounding box center [135, 237] width 16 height 16
